Goal: Task Accomplishment & Management: Manage account settings

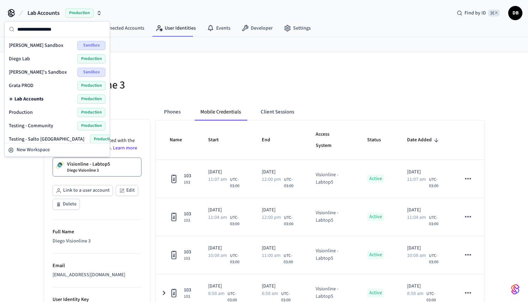
click at [35, 110] on div "Production Production" at bounding box center [57, 112] width 97 height 9
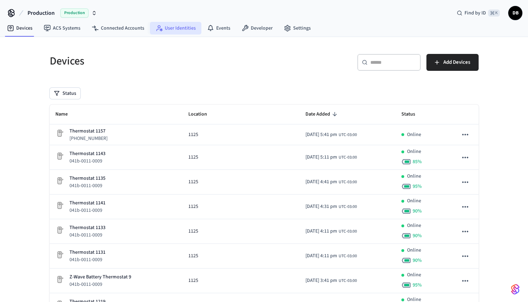
click at [188, 30] on link "User Identities" at bounding box center [175, 28] width 51 height 13
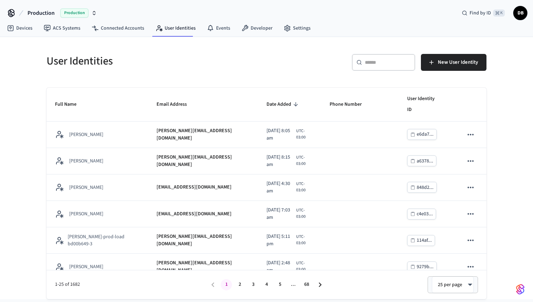
click at [366, 68] on div "​ ​" at bounding box center [383, 62] width 63 height 17
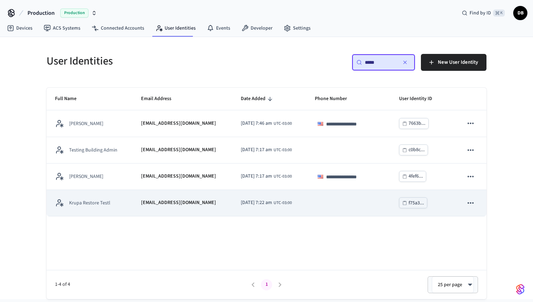
type input "*****"
click at [207, 204] on div "[EMAIL_ADDRESS][DOMAIN_NAME]" at bounding box center [182, 202] width 83 height 7
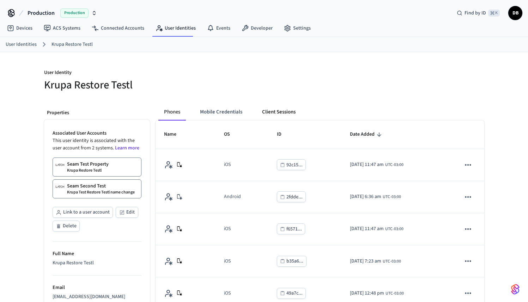
click at [284, 111] on button "Client Sessions" at bounding box center [278, 112] width 45 height 17
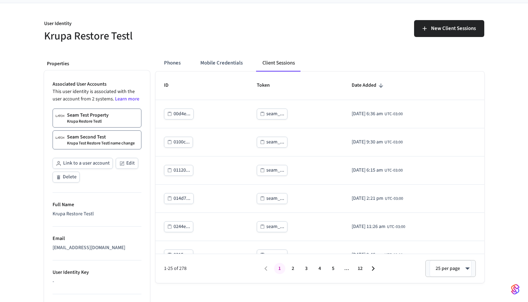
scroll to position [56, 0]
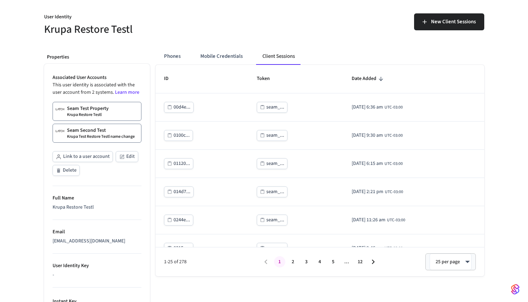
click at [352, 78] on span "Date Added" at bounding box center [369, 78] width 34 height 11
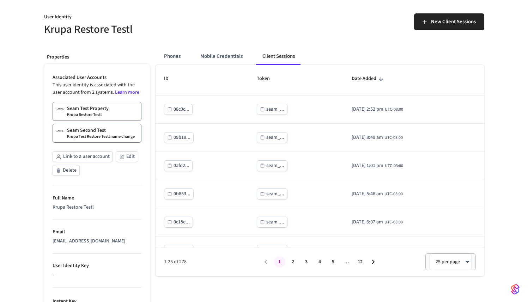
scroll to position [0, 0]
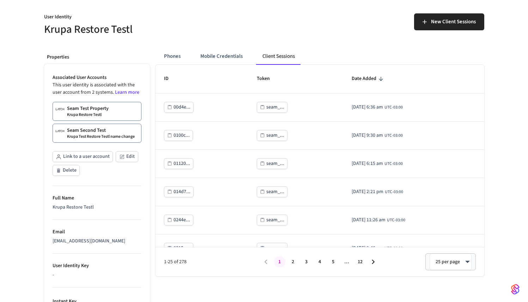
click at [360, 264] on button "12" at bounding box center [359, 261] width 11 height 11
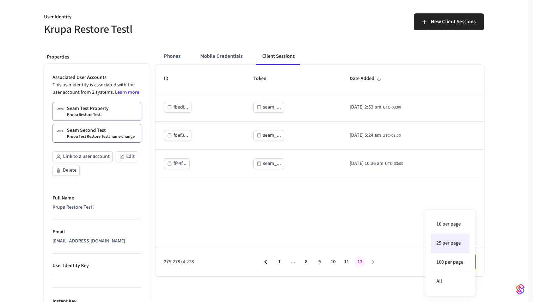
click at [434, 261] on body "Production Production Find by ID ⌘ K DB Devices ACS Systems Connected Accounts …" at bounding box center [266, 164] width 533 height 441
click at [445, 280] on li "All" at bounding box center [450, 281] width 39 height 19
type input "**"
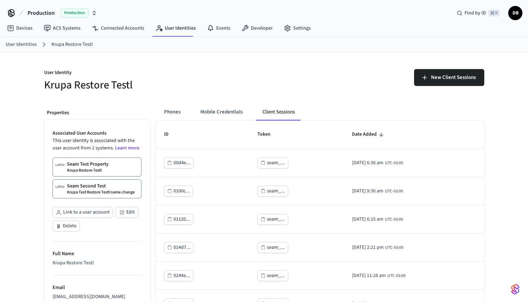
click at [356, 133] on span "Date Added" at bounding box center [369, 134] width 34 height 11
click at [379, 135] on icon "sticky table" at bounding box center [381, 135] width 4 height 4
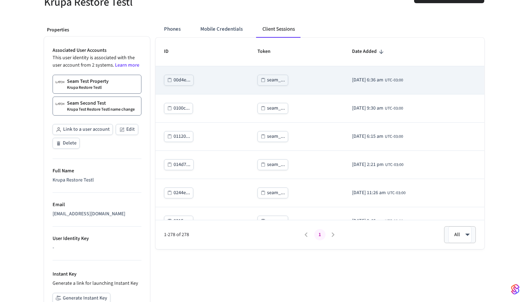
click at [269, 82] on div "seam_..." at bounding box center [276, 80] width 18 height 9
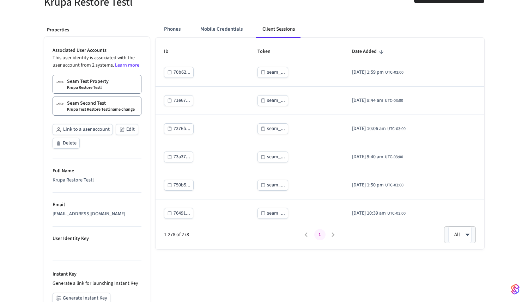
scroll to position [5904, 0]
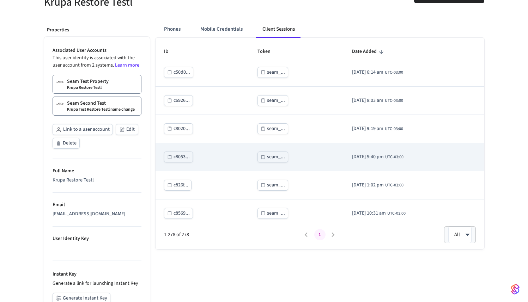
click at [274, 154] on div "seam_..." at bounding box center [276, 157] width 18 height 9
click at [269, 156] on div "seam_..." at bounding box center [276, 157] width 18 height 9
click at [269, 159] on div "seam_..." at bounding box center [276, 157] width 18 height 9
